Goal: Information Seeking & Learning: Check status

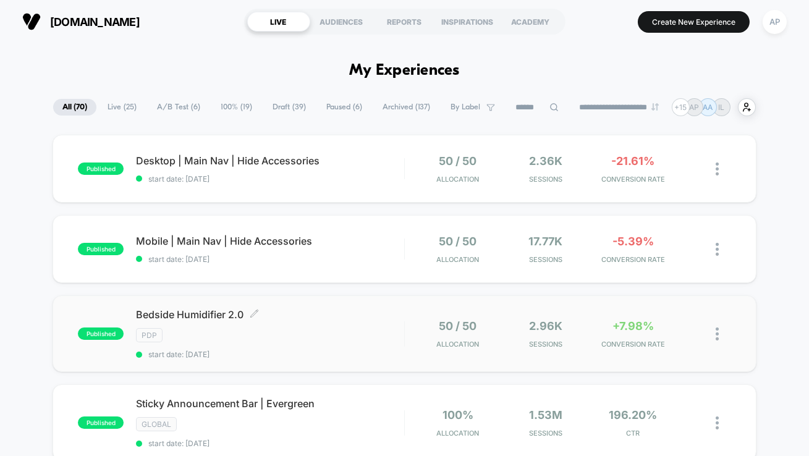
click at [374, 351] on span "start date: [DATE]" at bounding box center [270, 354] width 268 height 9
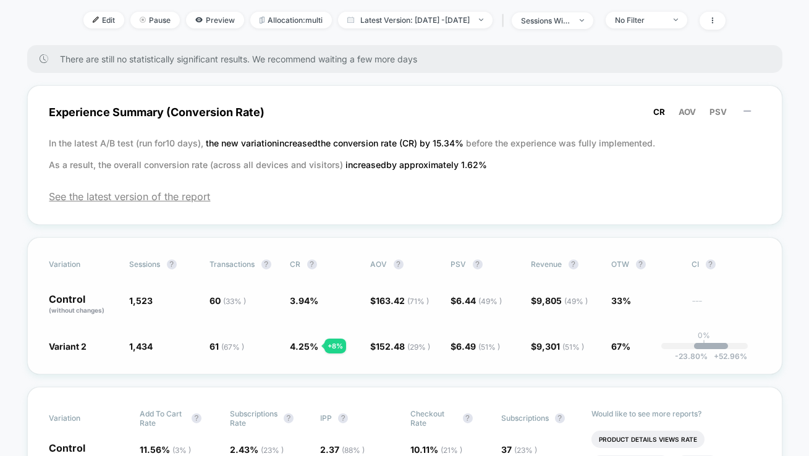
scroll to position [176, 0]
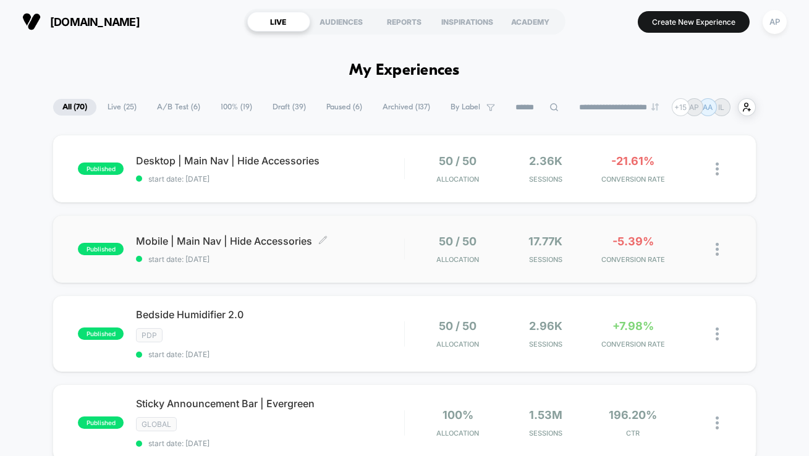
click at [364, 255] on span "start date: [DATE]" at bounding box center [270, 259] width 268 height 9
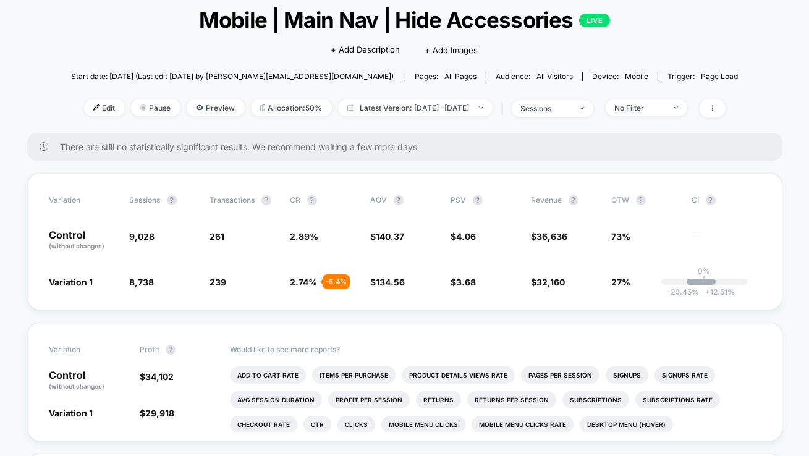
scroll to position [77, 0]
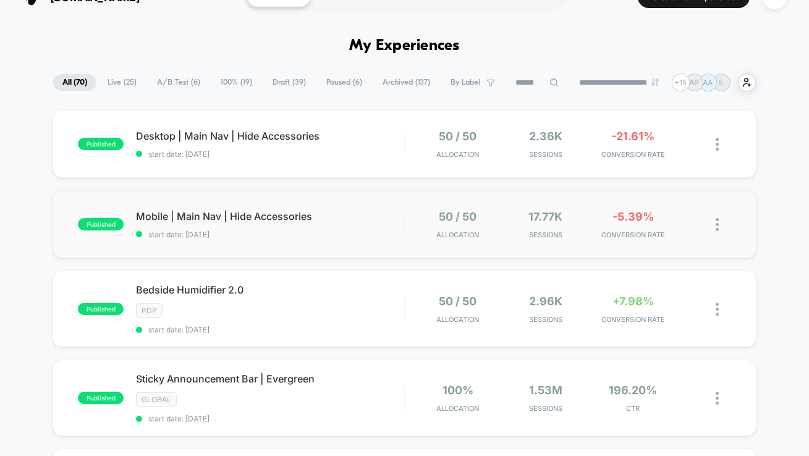
scroll to position [37, 0]
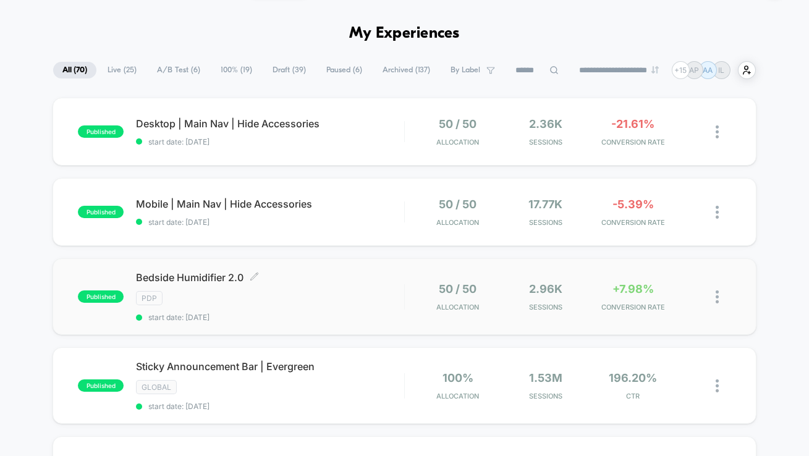
click at [403, 317] on span "start date: [DATE]" at bounding box center [270, 317] width 268 height 9
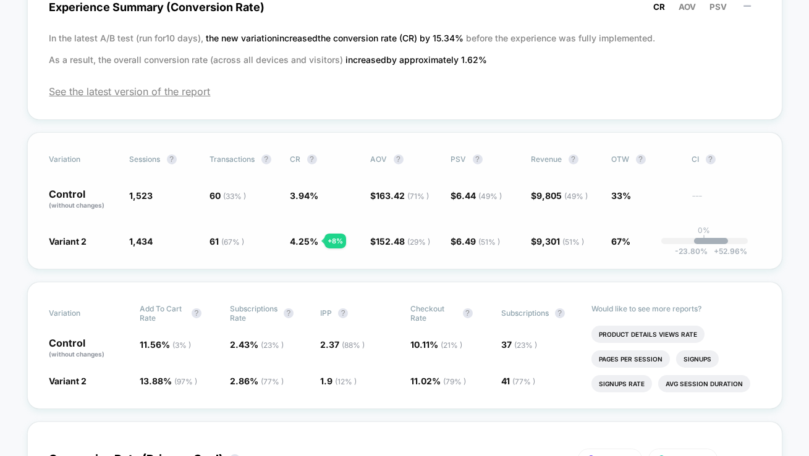
scroll to position [289, 0]
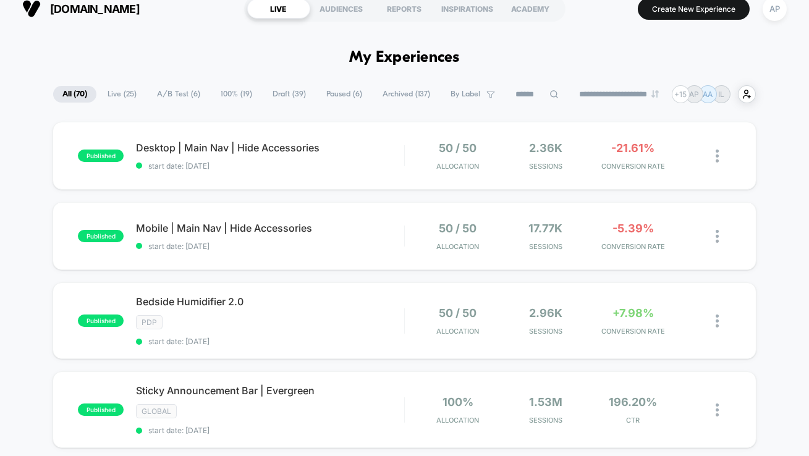
scroll to position [15, 0]
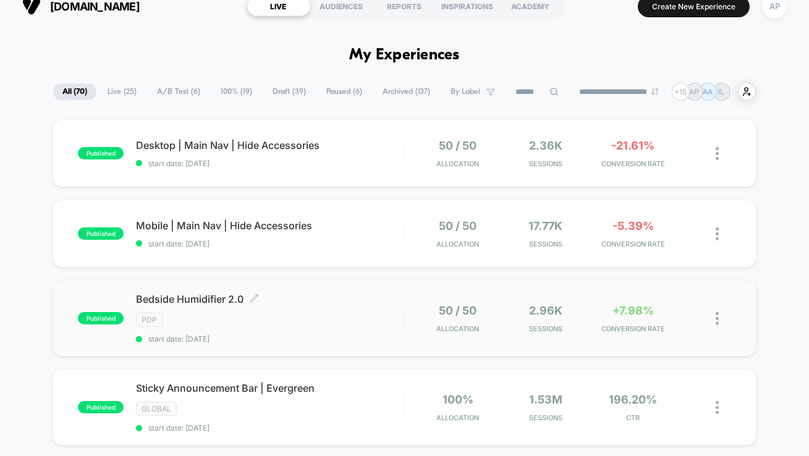
click at [351, 311] on div "Bedside Humidifier 2.0 Click to edit experience details Click to edit experienc…" at bounding box center [270, 318] width 268 height 51
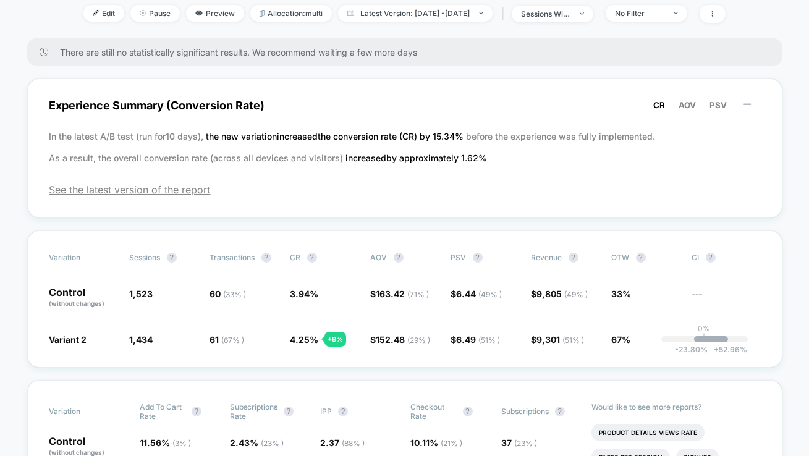
scroll to position [302, 0]
